Goal: Find contact information: Find contact information

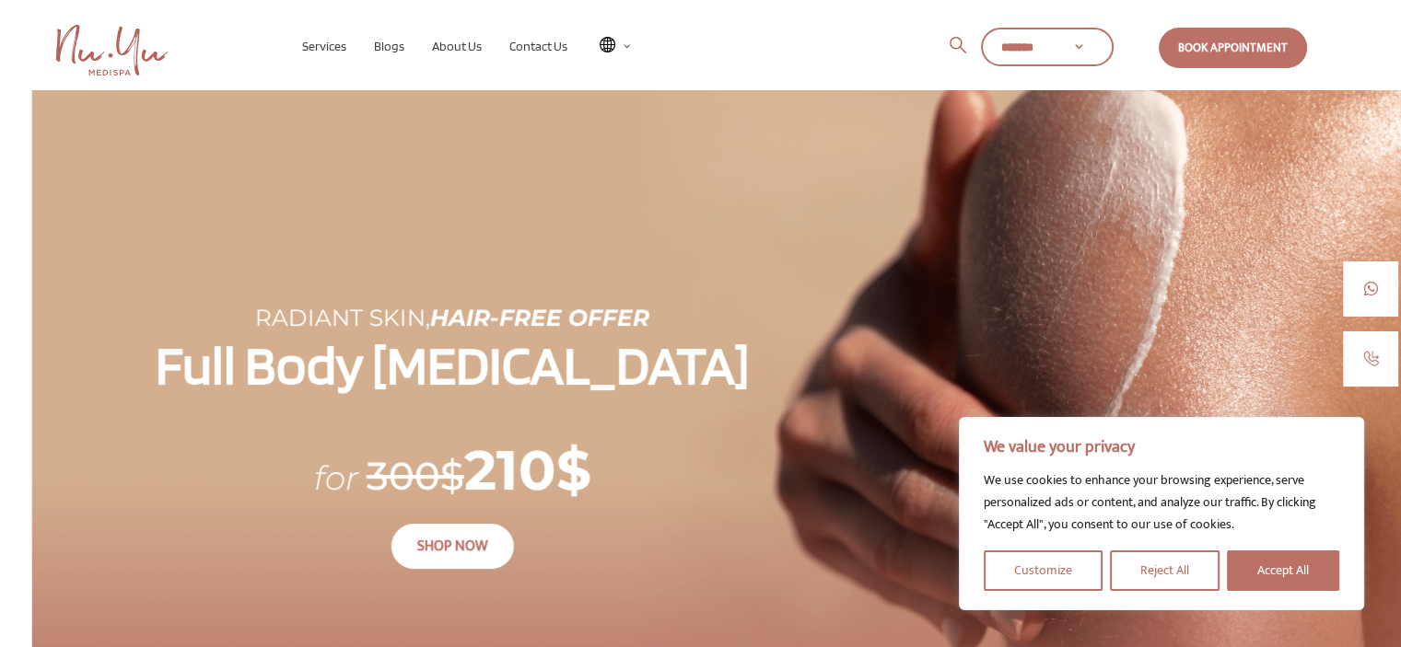
click at [805, 343] on h1 "Full Body [MEDICAL_DATA]" at bounding box center [452, 369] width 841 height 76
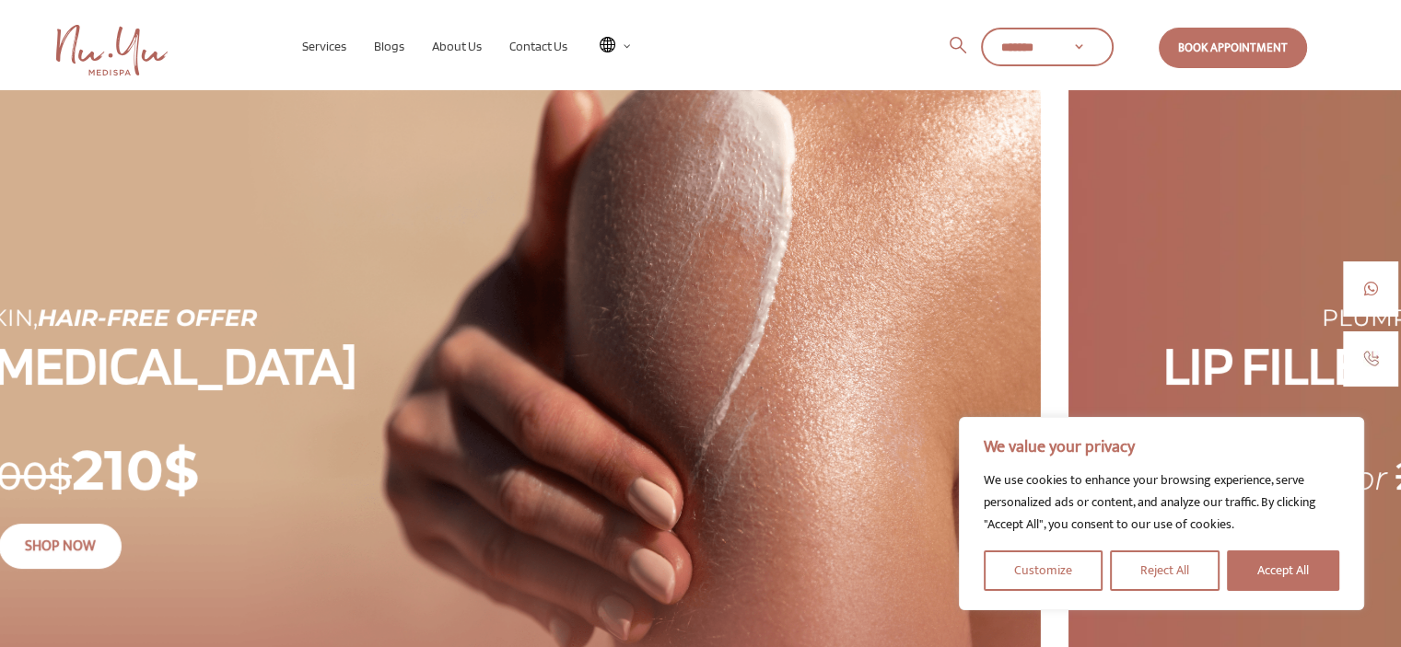
click at [599, 398] on div "Radiant Skin, Hair-Free Offer Full Body [MEDICAL_DATA] for 300$ 210$ SHOP NOW" at bounding box center [340, 437] width 1401 height 694
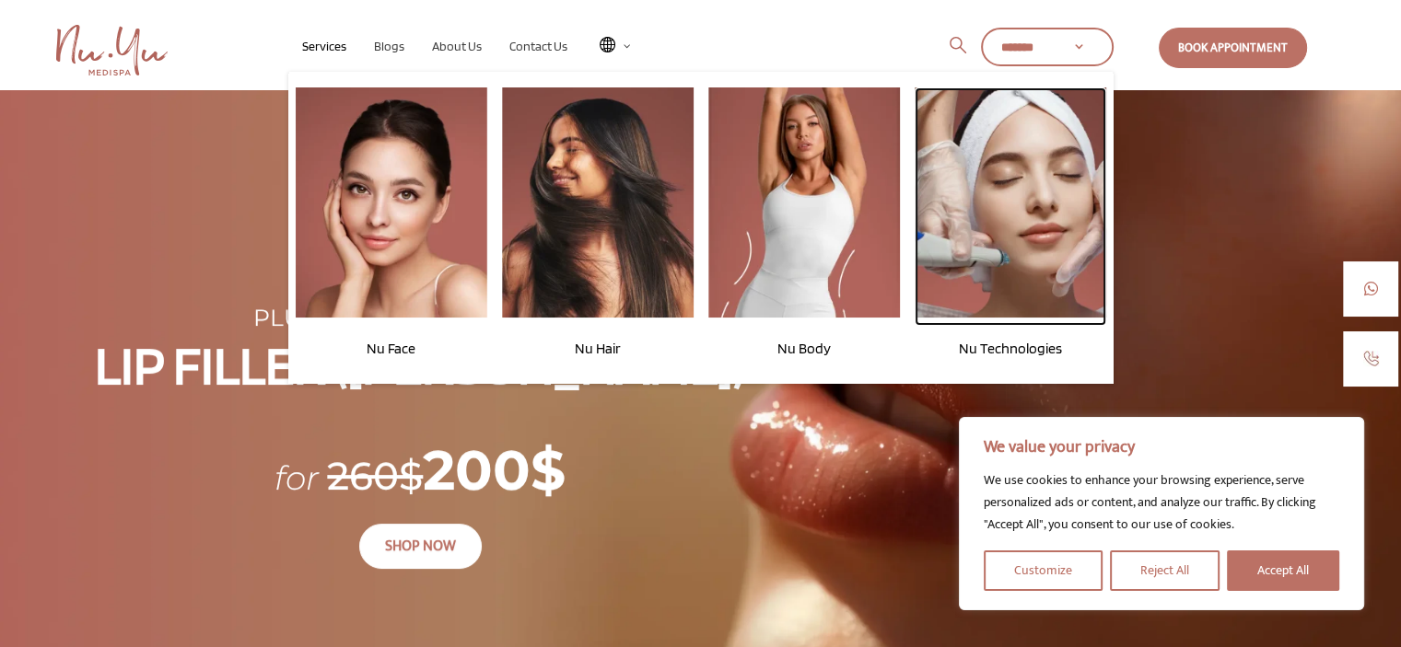
click at [961, 290] on img at bounding box center [1011, 202] width 192 height 230
click at [1009, 340] on span "Nu Technologies" at bounding box center [1010, 348] width 103 height 17
click at [1005, 350] on span "Nu Technologies" at bounding box center [1010, 348] width 103 height 17
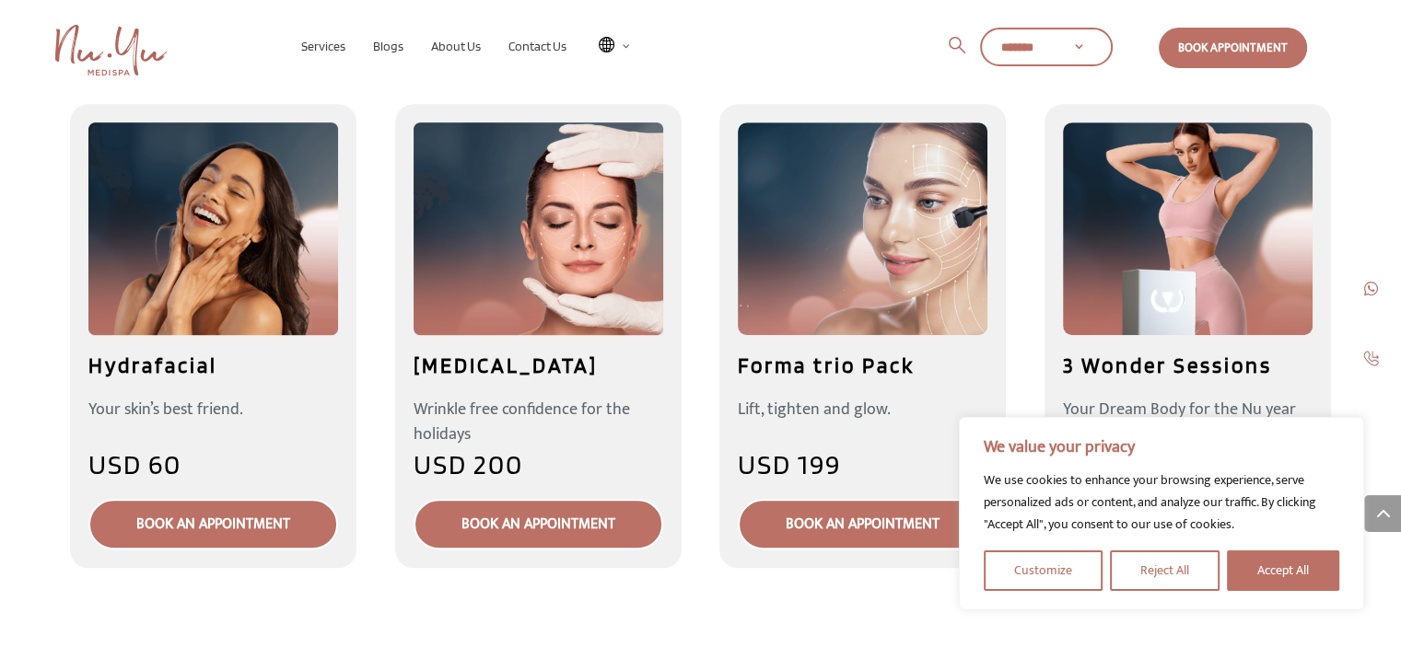
scroll to position [1116, 0]
click at [1271, 567] on button "Accept All" at bounding box center [1283, 571] width 112 height 41
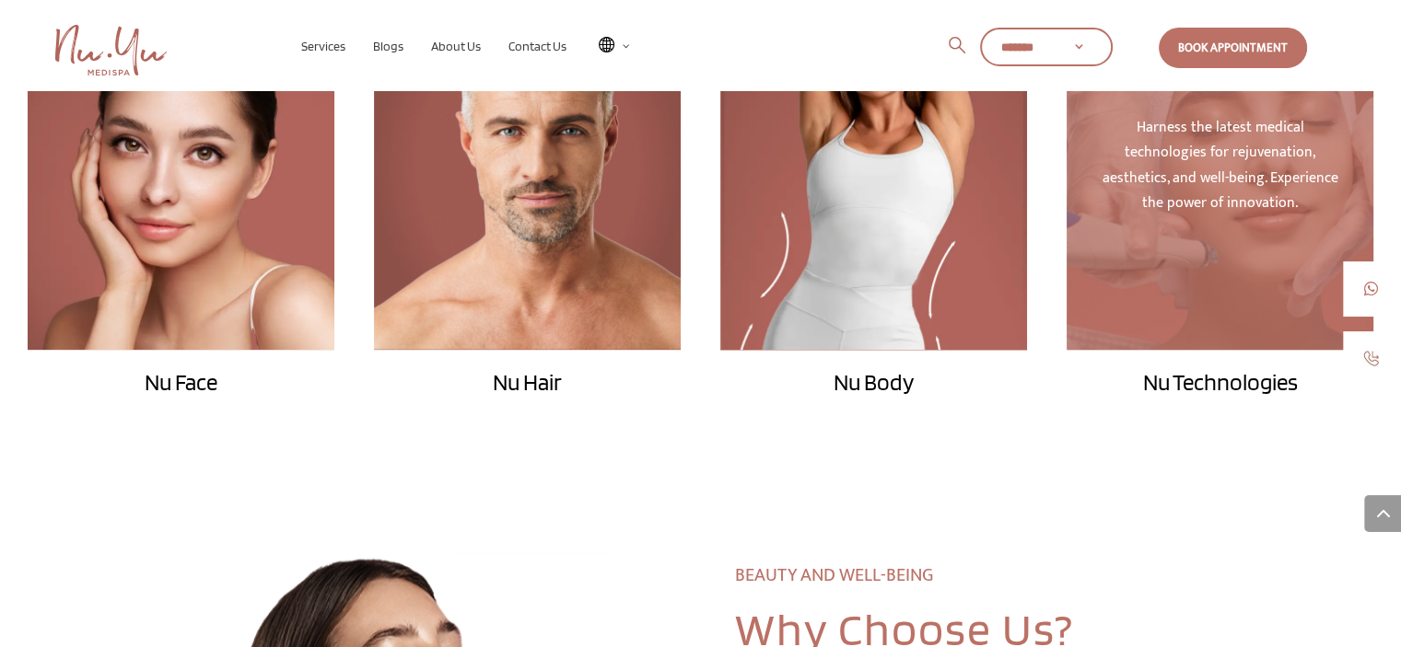
scroll to position [1946, 0]
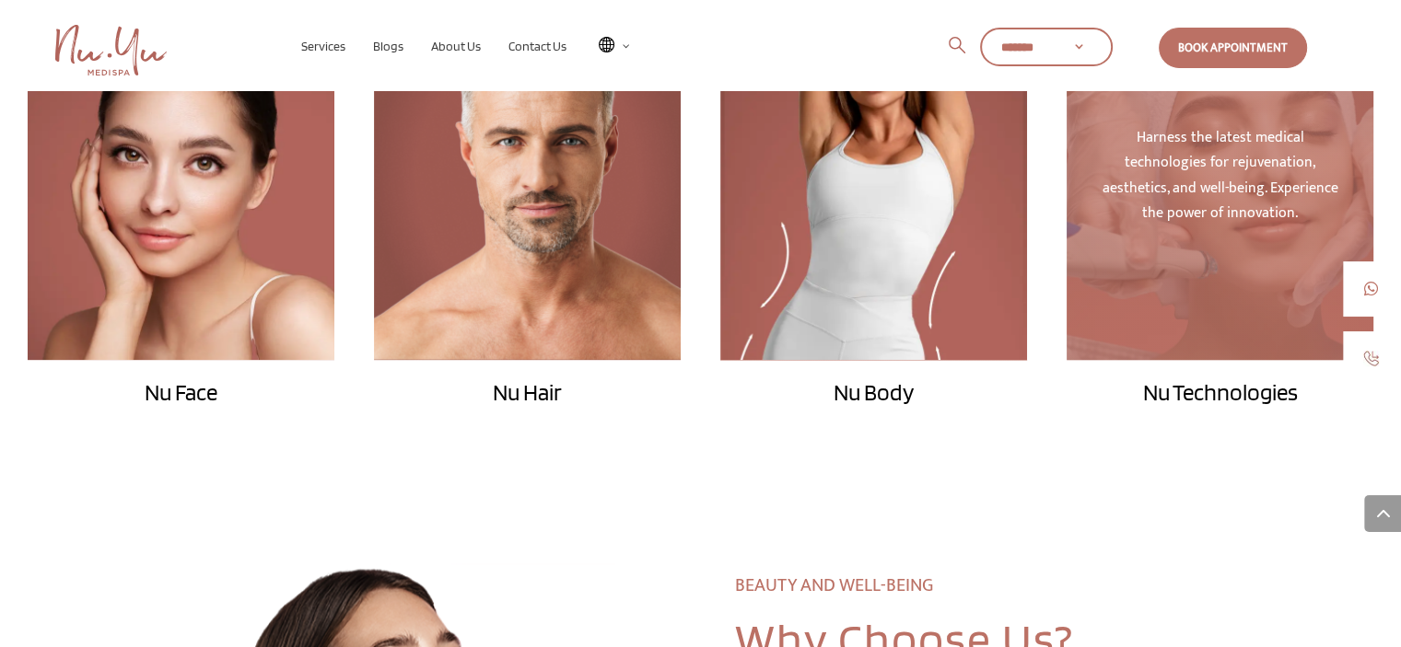
click at [1226, 239] on div "Harness the latest medical technologies for rejuvenation, aesthetics, and well-…" at bounding box center [1219, 176] width 306 height 368
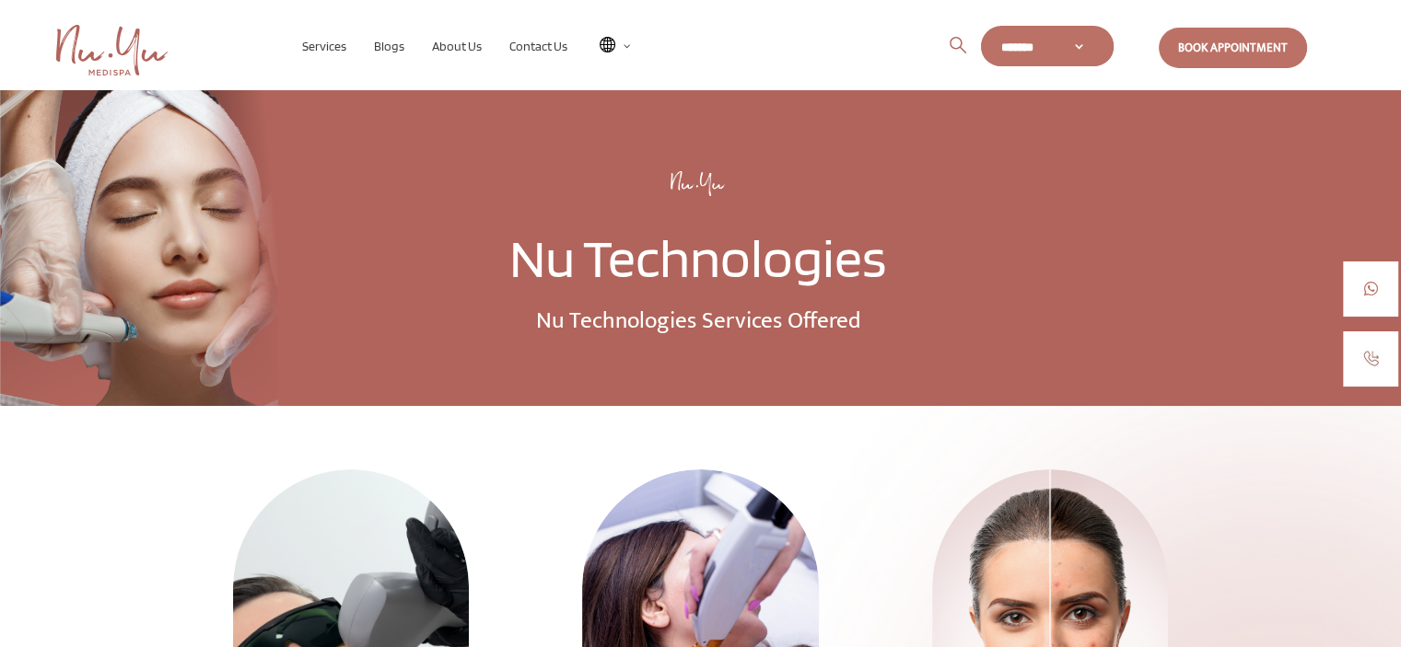
click at [1102, 58] on select "******* *****" at bounding box center [1047, 47] width 133 height 39
click at [524, 46] on span "Contact Us" at bounding box center [538, 46] width 58 height 15
click at [537, 51] on span "Contact Us" at bounding box center [538, 46] width 58 height 15
